Goal: Information Seeking & Learning: Check status

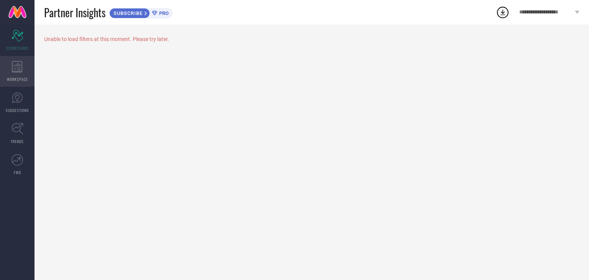
click at [20, 67] on icon at bounding box center [17, 66] width 11 height 11
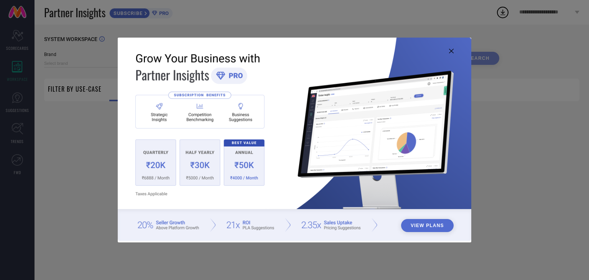
type input "1 STOP FASHION"
type input "All"
click at [453, 49] on icon at bounding box center [451, 51] width 5 height 5
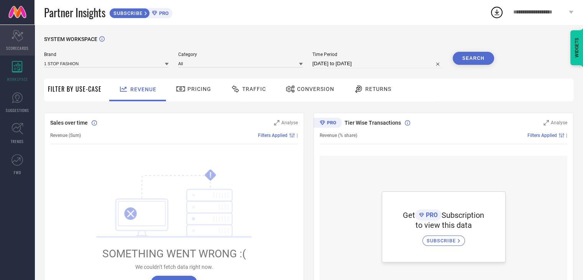
click at [19, 36] on icon "Scorecard" at bounding box center [17, 35] width 12 height 11
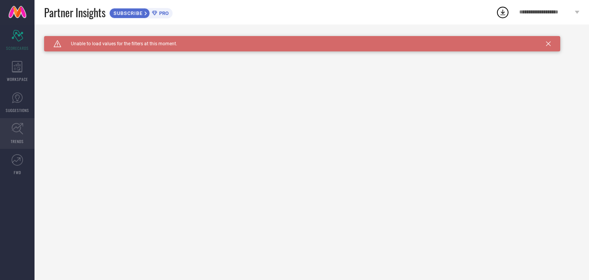
click at [19, 129] on icon at bounding box center [17, 129] width 12 height 12
click at [123, 57] on span "Click here to reload." at bounding box center [126, 55] width 46 height 6
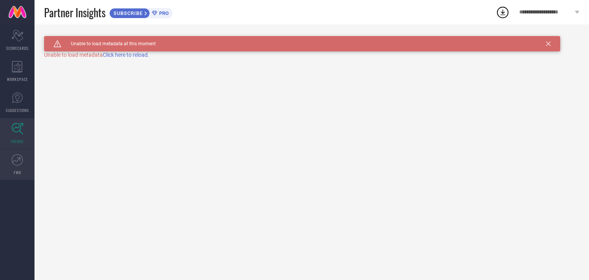
click at [23, 157] on link "FWD" at bounding box center [17, 164] width 34 height 31
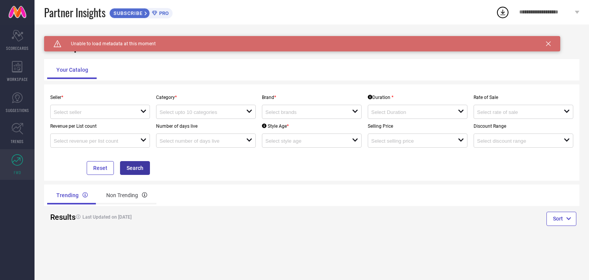
click at [138, 171] on button "Search" at bounding box center [135, 168] width 30 height 14
click at [136, 110] on div at bounding box center [97, 111] width 87 height 7
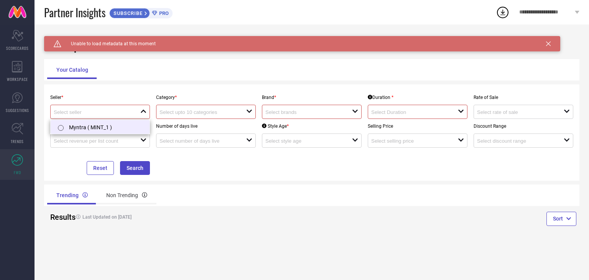
click at [121, 126] on li "Myntra ( MINT_1 )" at bounding box center [100, 127] width 99 height 14
type input "Myntra ( MINT_1 )"
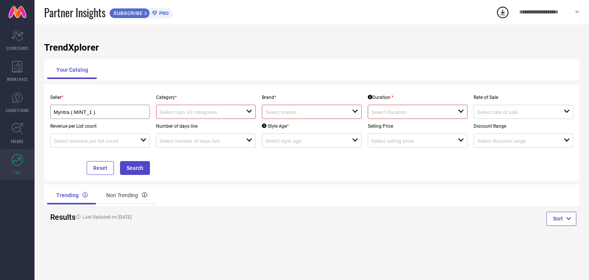
click at [213, 110] on input at bounding box center [198, 112] width 78 height 6
click at [308, 113] on input at bounding box center [304, 112] width 78 height 6
click at [205, 113] on input at bounding box center [198, 112] width 78 height 6
click at [256, 113] on div "Category * close" at bounding box center [206, 104] width 106 height 29
click at [397, 109] on div at bounding box center [414, 111] width 87 height 7
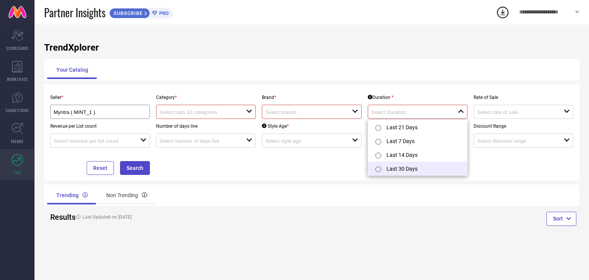
click at [397, 167] on li "Last 30 Days" at bounding box center [417, 168] width 99 height 14
type input "Last 30 Days"
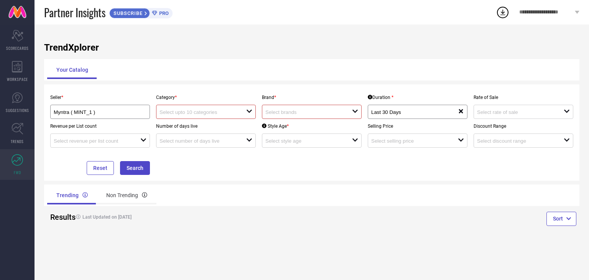
click at [288, 110] on input at bounding box center [304, 112] width 78 height 6
click at [283, 125] on div "No results found" at bounding box center [312, 126] width 100 height 13
click at [144, 13] on span "SUBSCRIBE" at bounding box center [127, 13] width 35 height 6
